Goal: Task Accomplishment & Management: Manage account settings

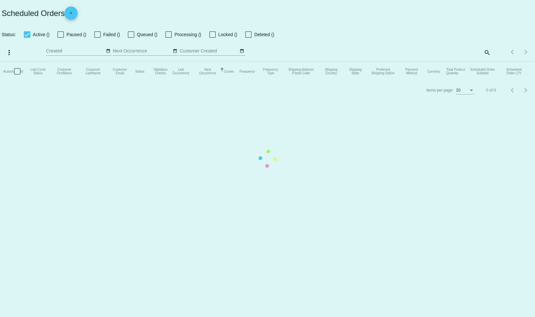
checkbox input "false"
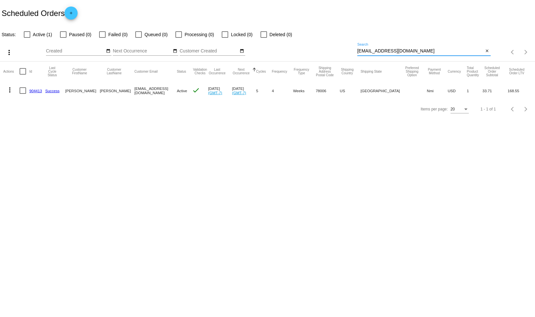
drag, startPoint x: 410, startPoint y: 52, endPoint x: 324, endPoint y: 50, distance: 85.8
click at [324, 50] on div "more_vert Sep Jan Feb Mar [DATE]" at bounding box center [267, 49] width 535 height 23
paste input "ulia.sabou11"
type input "[PERSON_NAME][EMAIL_ADDRESS][DOMAIN_NAME]"
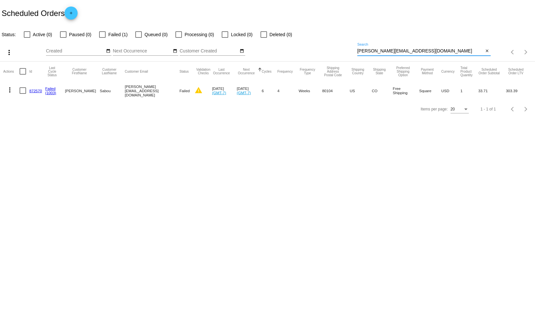
click at [39, 91] on link "872570" at bounding box center [35, 91] width 13 height 4
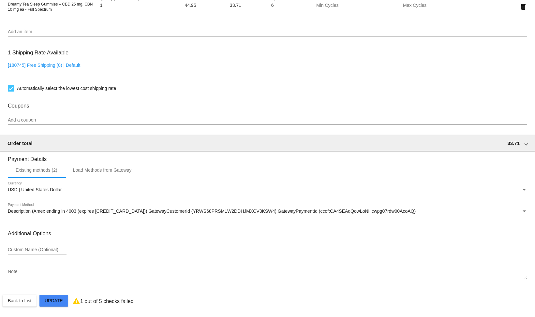
scroll to position [492, 0]
click at [91, 300] on p "1 out of 5 checks failed" at bounding box center [106, 302] width 53 height 6
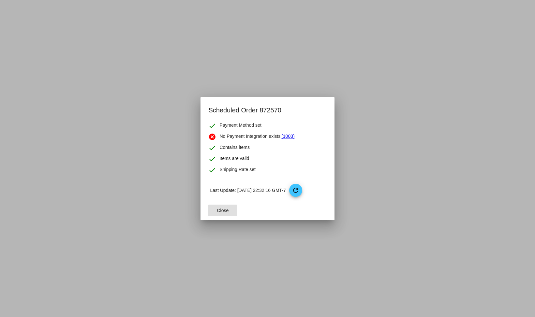
click at [218, 213] on span "Close" at bounding box center [223, 210] width 12 height 5
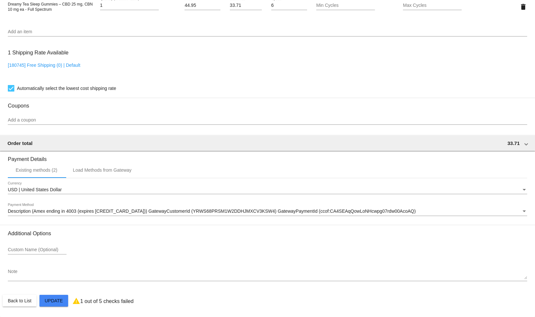
click at [303, 314] on snack-bar-container "Scheduled Order updated. Close" at bounding box center [267, 310] width 100 height 16
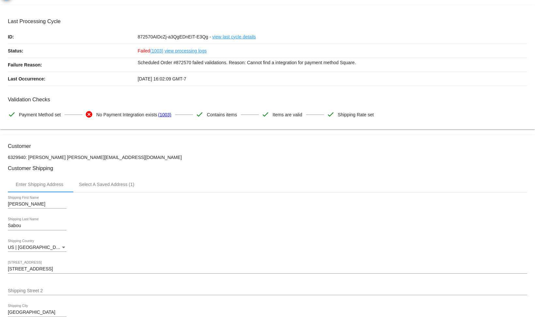
scroll to position [0, 0]
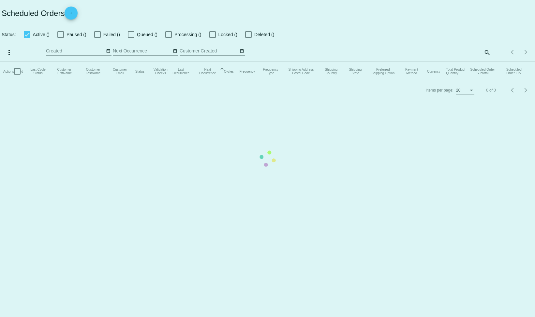
checkbox input "false"
